Goal: Information Seeking & Learning: Check status

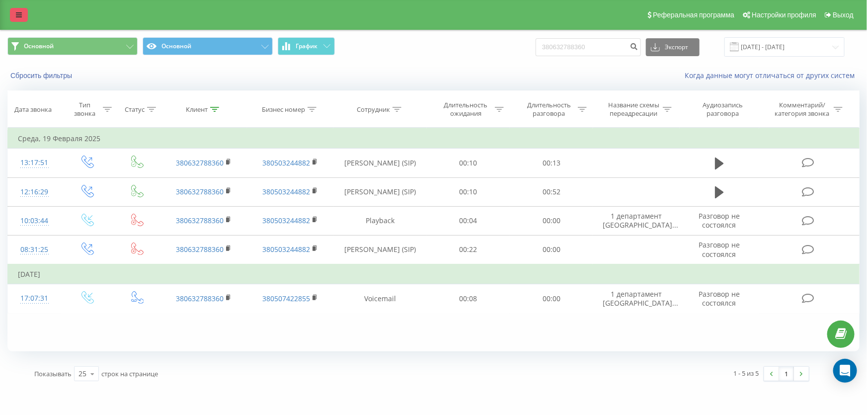
click at [18, 18] on icon at bounding box center [19, 14] width 6 height 7
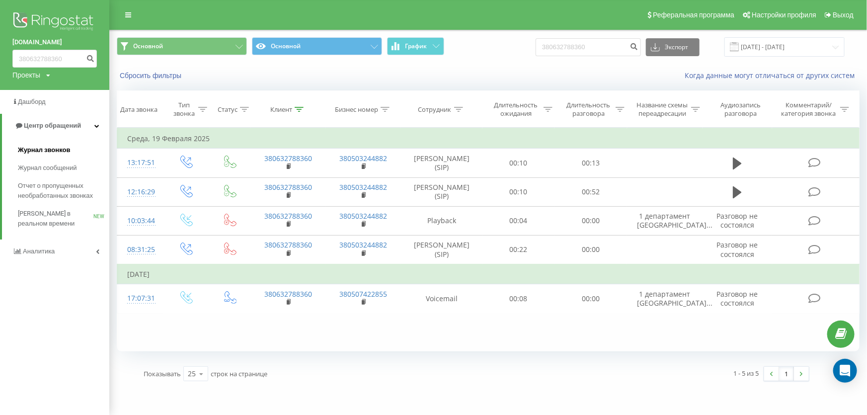
click at [55, 153] on span "Журнал звонков" at bounding box center [44, 150] width 52 height 10
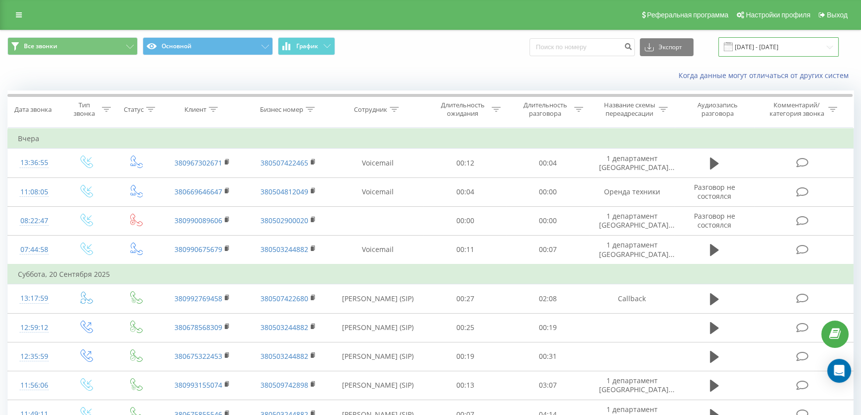
click at [758, 49] on input "22.08.2025 - 22.09.2025" at bounding box center [778, 46] width 120 height 19
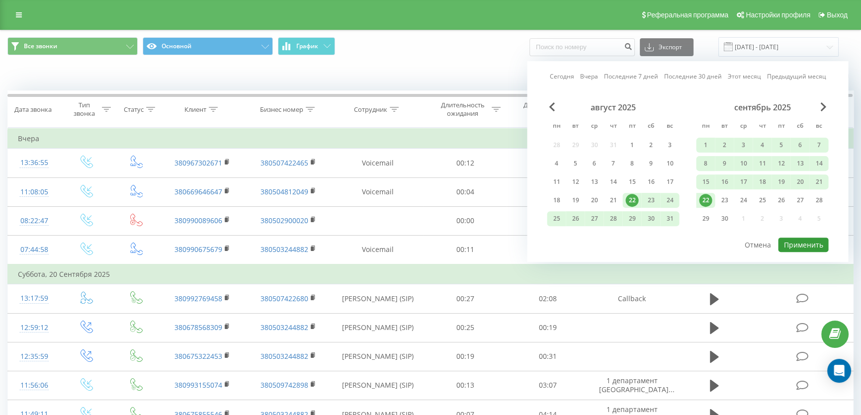
click at [813, 238] on button "Применить" at bounding box center [803, 245] width 50 height 14
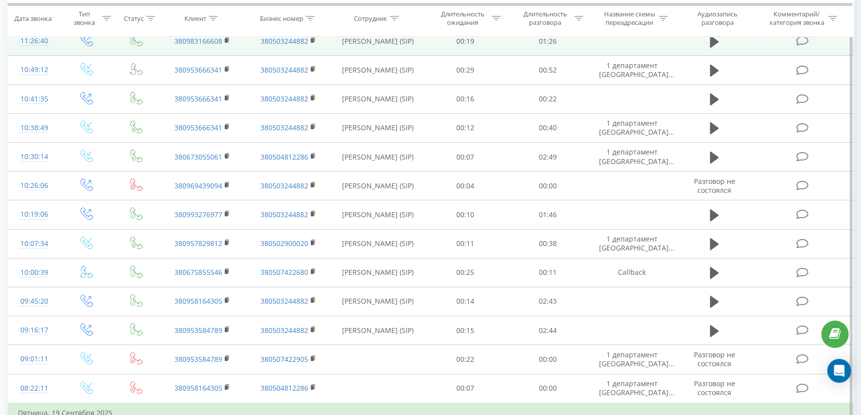
scroll to position [532, 0]
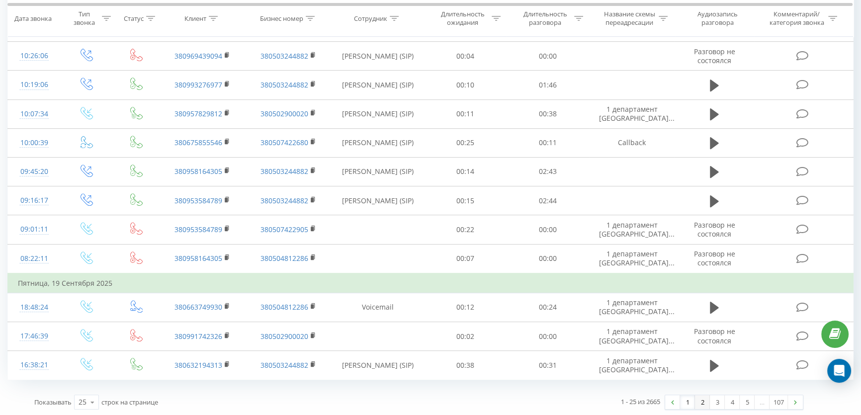
click at [701, 399] on link "2" at bounding box center [702, 402] width 15 height 14
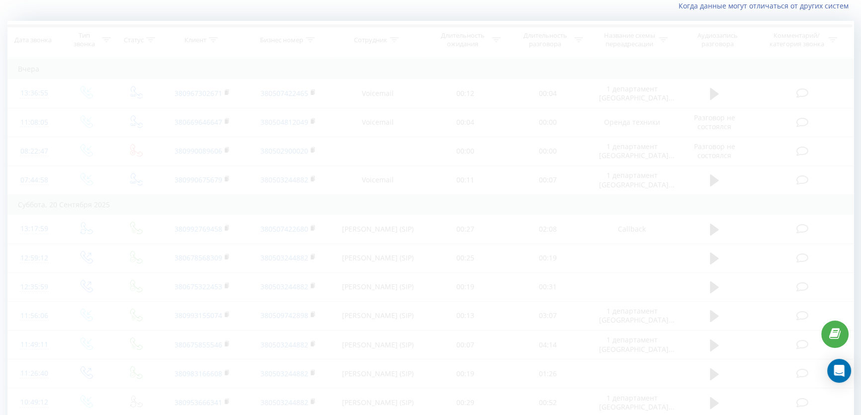
scroll to position [65, 0]
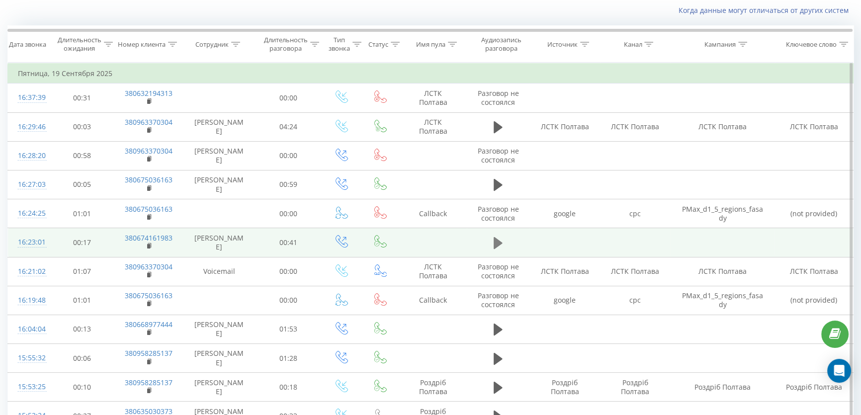
click at [497, 247] on icon at bounding box center [498, 243] width 9 height 14
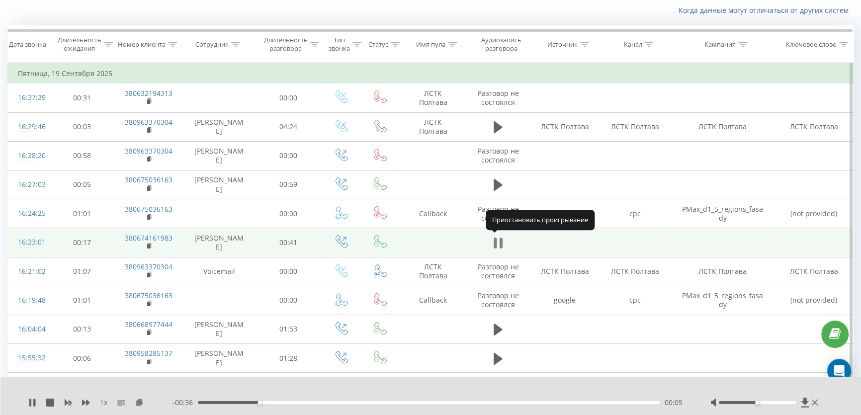
click at [500, 245] on icon at bounding box center [501, 243] width 3 height 11
